Goal: Task Accomplishment & Management: Manage account settings

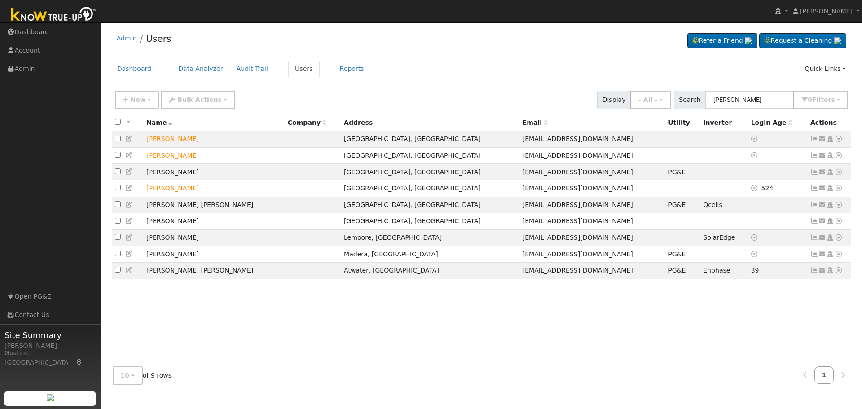
click at [753, 92] on input "[PERSON_NAME]" at bounding box center [749, 100] width 88 height 18
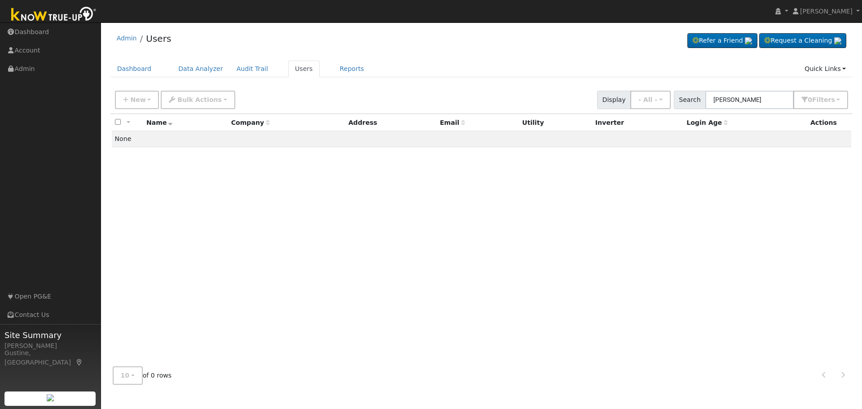
type input "[PERSON_NAME]"
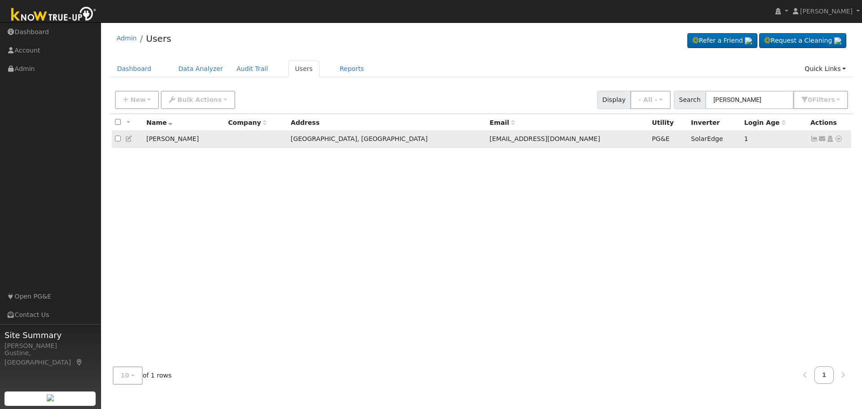
click at [811, 142] on icon at bounding box center [814, 139] width 8 height 6
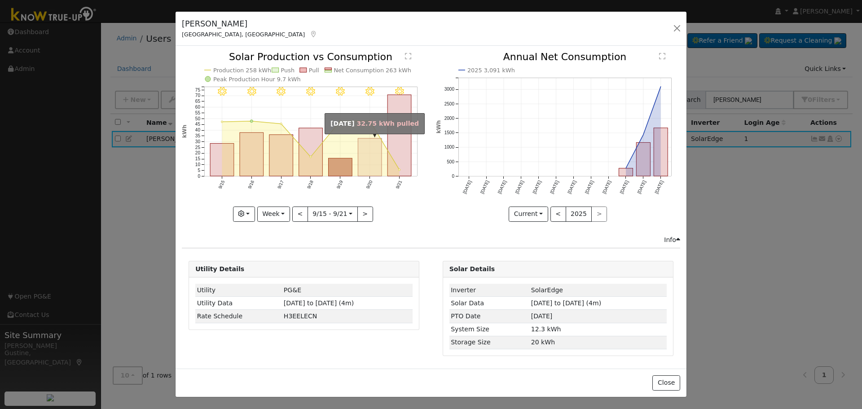
click at [378, 163] on rect "onclick=""" at bounding box center [370, 158] width 24 height 38
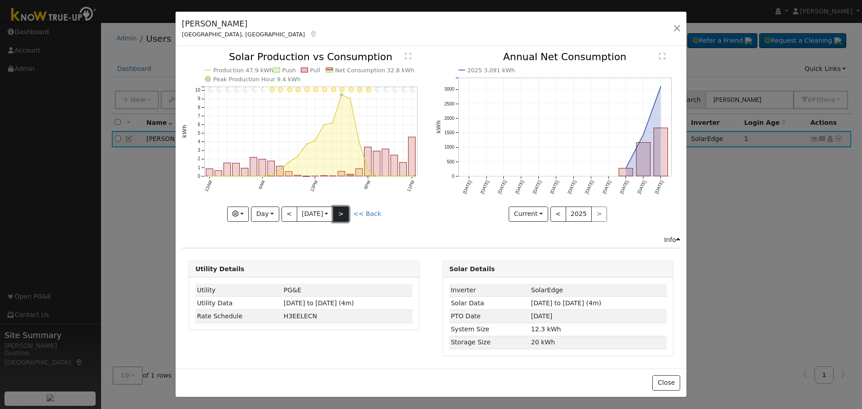
click at [348, 206] on button ">" at bounding box center [341, 213] width 16 height 15
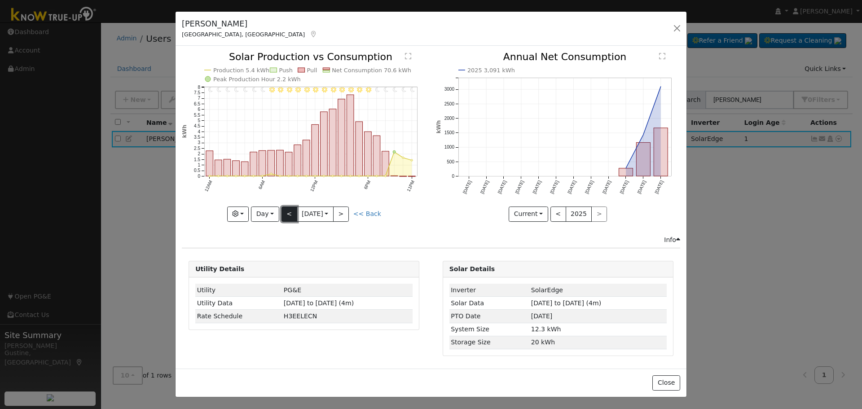
click at [292, 214] on button "<" at bounding box center [289, 213] width 16 height 15
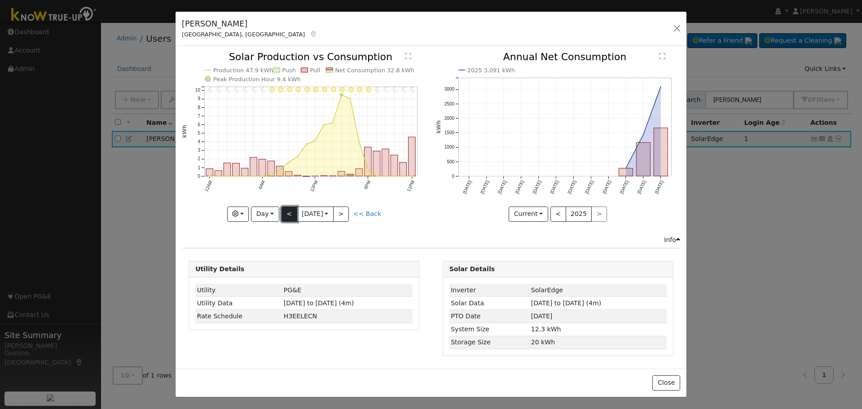
click at [292, 214] on button "<" at bounding box center [289, 213] width 16 height 15
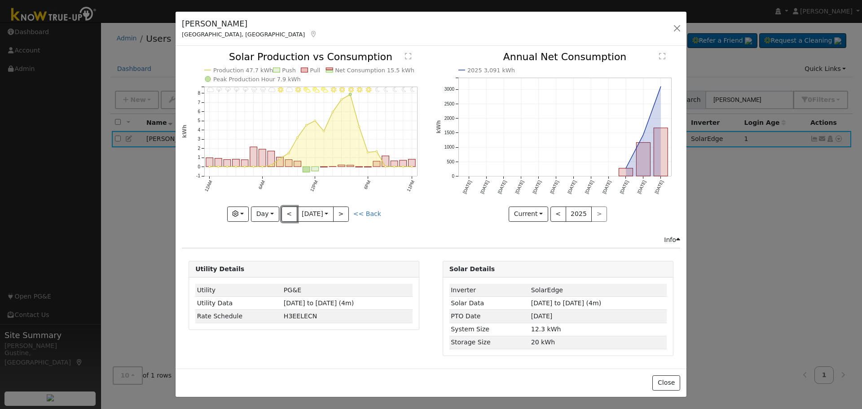
click at [293, 213] on button "<" at bounding box center [289, 213] width 16 height 15
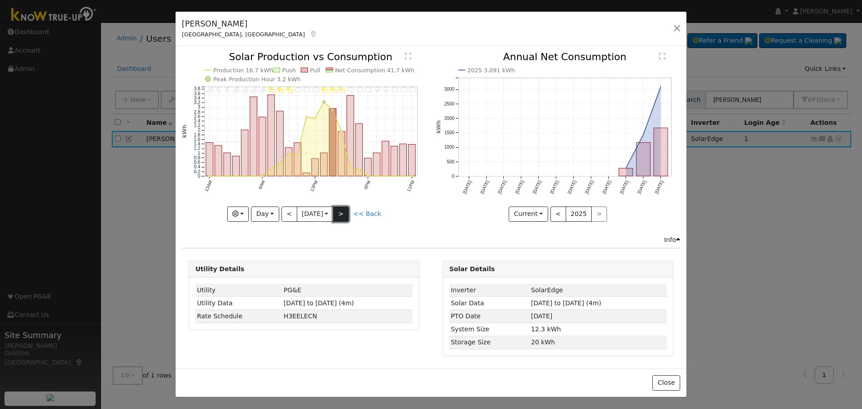
click at [345, 214] on button ">" at bounding box center [341, 213] width 16 height 15
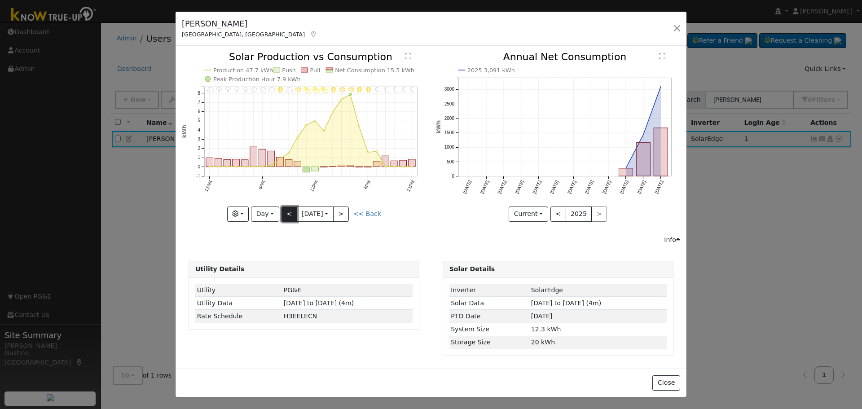
click at [292, 207] on button "<" at bounding box center [289, 213] width 16 height 15
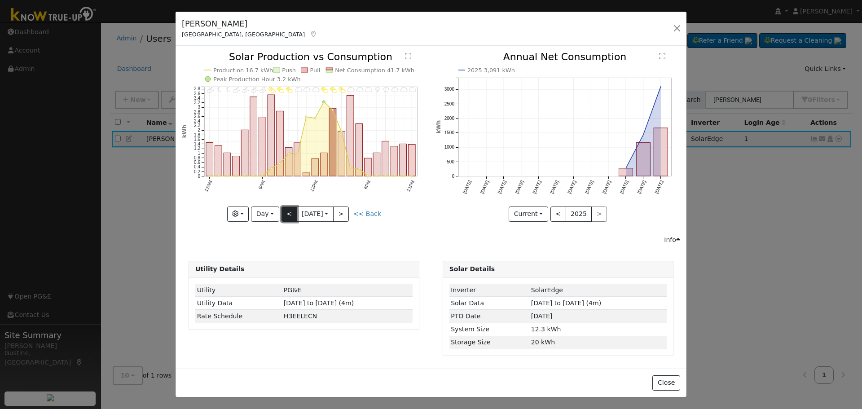
click at [292, 207] on button "<" at bounding box center [289, 213] width 16 height 15
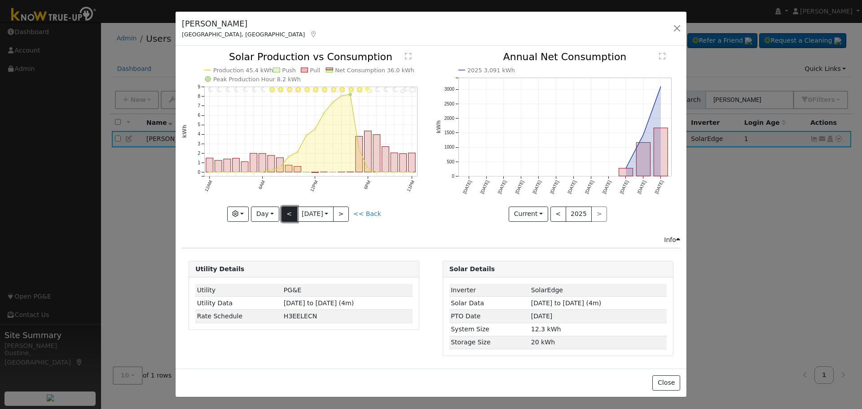
click at [292, 207] on button "<" at bounding box center [289, 213] width 16 height 15
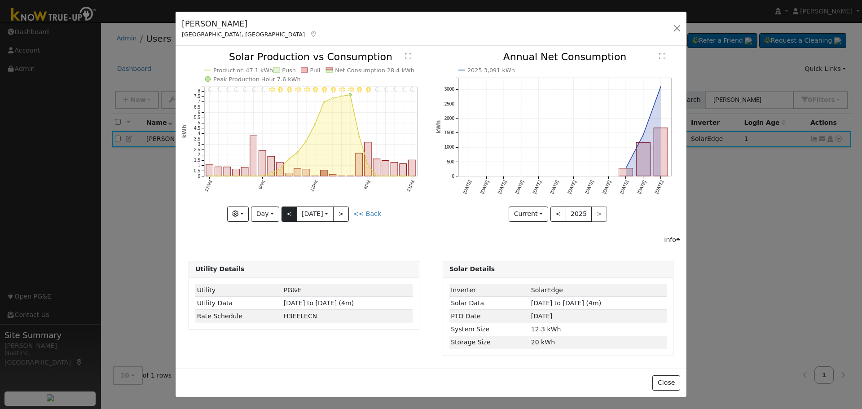
click at [292, 207] on div "11PM - Clear 10PM - Clear 9PM - Clear 8PM - Clear 7PM - Clear 6PM - Clear 5PM -…" at bounding box center [304, 136] width 244 height 169
click at [292, 207] on button "<" at bounding box center [289, 213] width 16 height 15
type input "[DATE]"
